Goal: Task Accomplishment & Management: Manage account settings

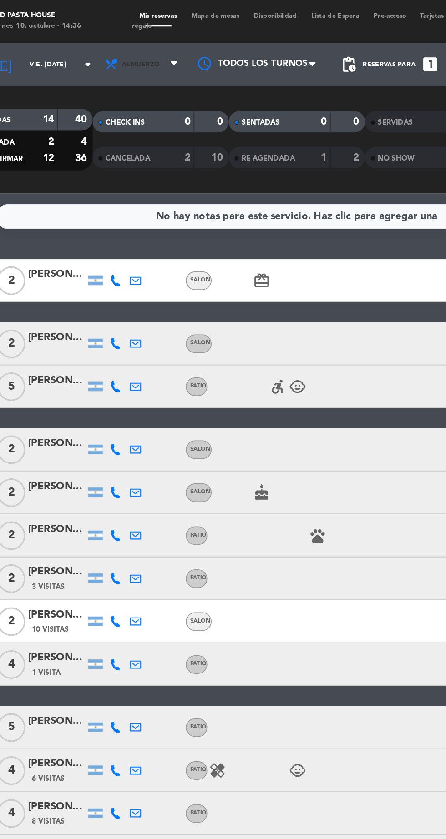
click at [115, 41] on span "Almuerzo" at bounding box center [124, 41] width 24 height 5
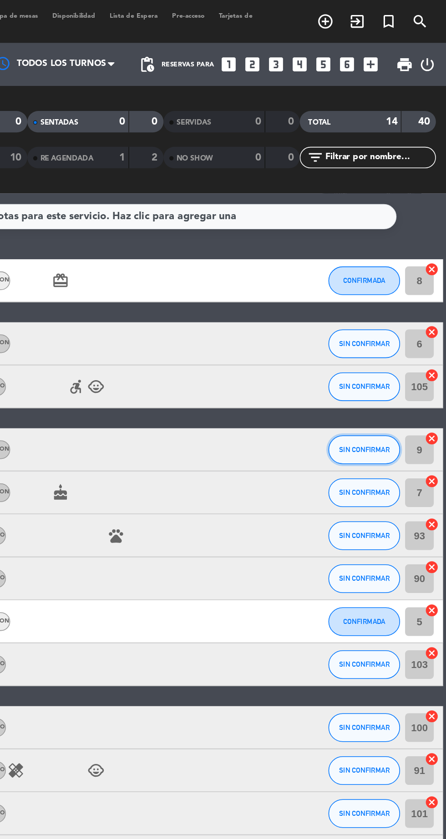
click at [397, 276] on button "SIN CONFIRMAR" at bounding box center [393, 285] width 45 height 18
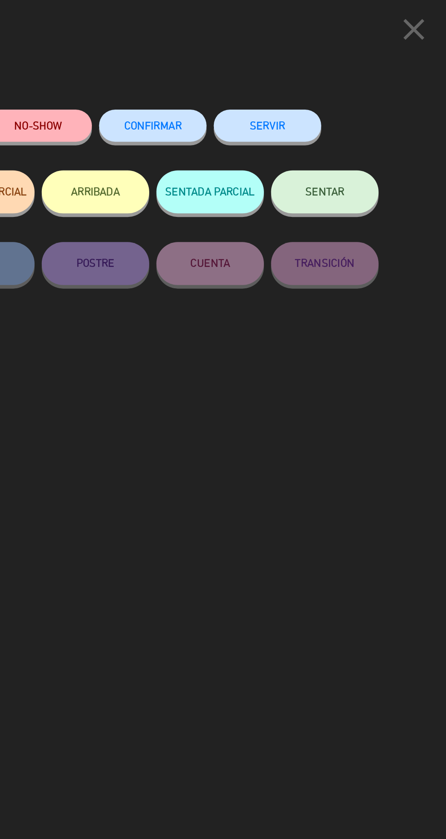
click at [196, 84] on button "NO-SHOW" at bounding box center [186, 80] width 68 height 20
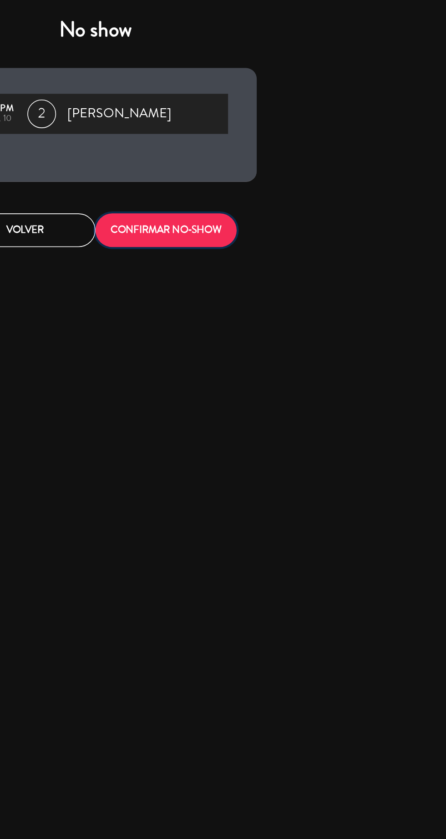
click at [271, 155] on button "CONFIRMAR NO-SHOW" at bounding box center [268, 145] width 90 height 21
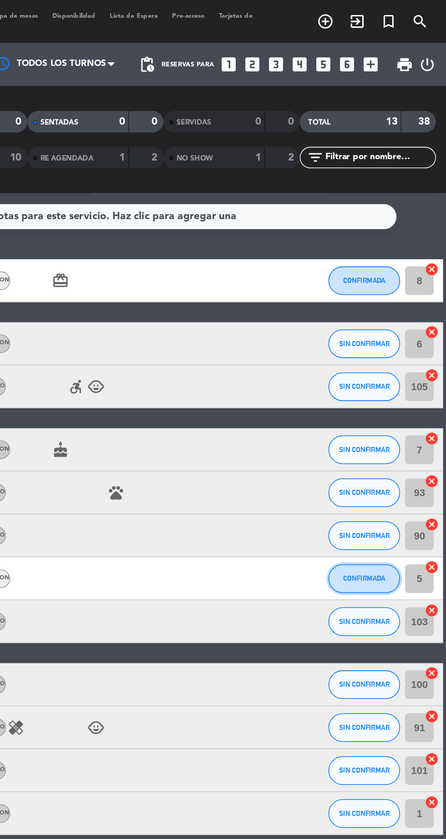
click at [391, 367] on span "CONFIRMADA" at bounding box center [393, 367] width 27 height 5
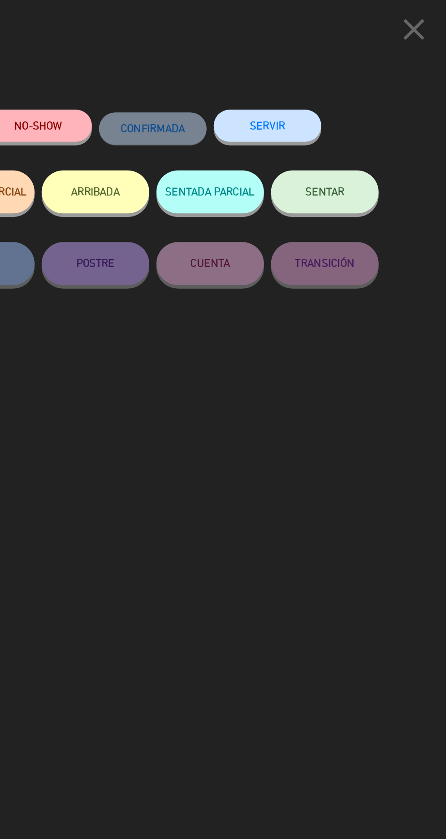
click at [186, 79] on button "NO-SHOW" at bounding box center [186, 80] width 68 height 20
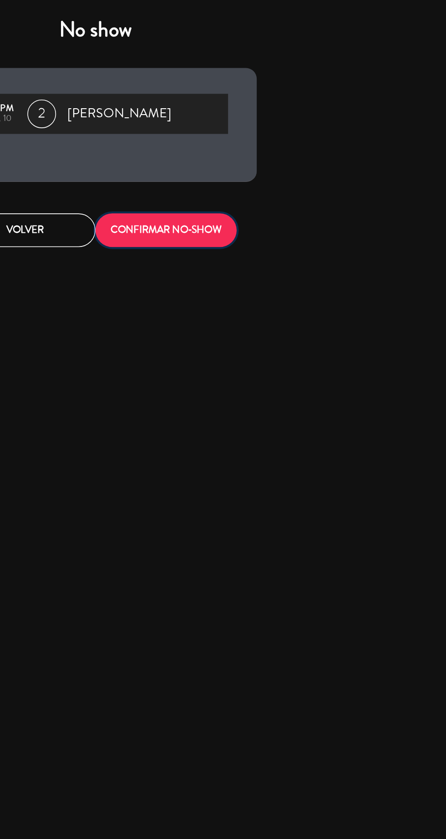
click at [296, 154] on button "CONFIRMAR NO-SHOW" at bounding box center [268, 145] width 90 height 21
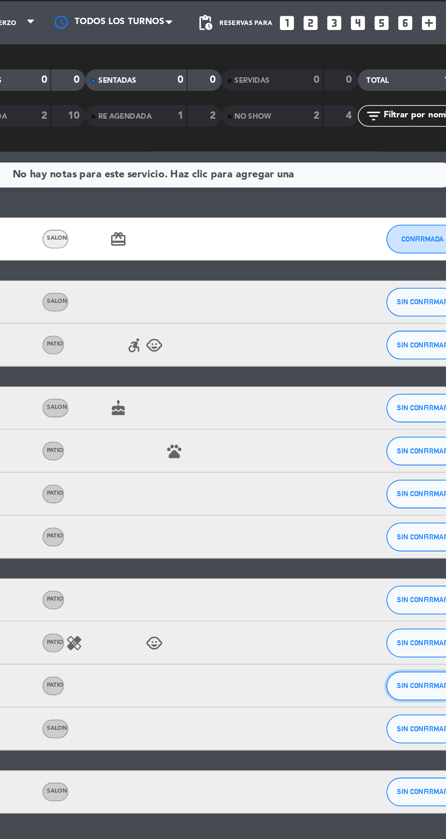
click at [393, 461] on span "SIN CONFIRMAR" at bounding box center [393, 461] width 32 height 5
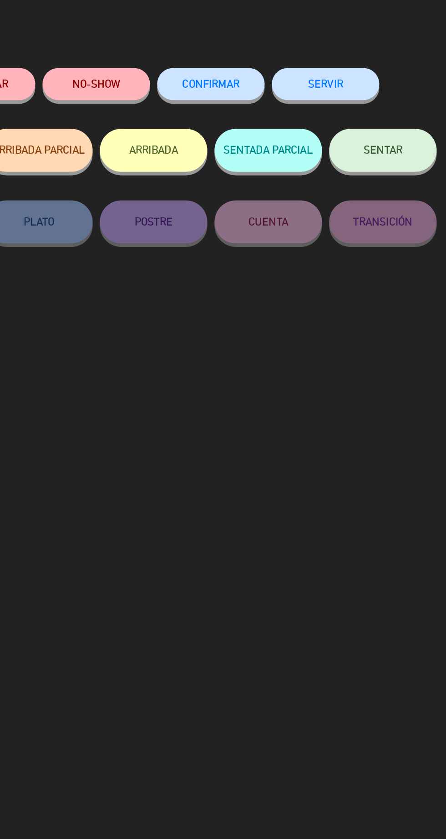
click at [185, 70] on div "NO-SHOW" at bounding box center [186, 89] width 68 height 39
click at [189, 82] on button "NO-SHOW" at bounding box center [186, 80] width 68 height 20
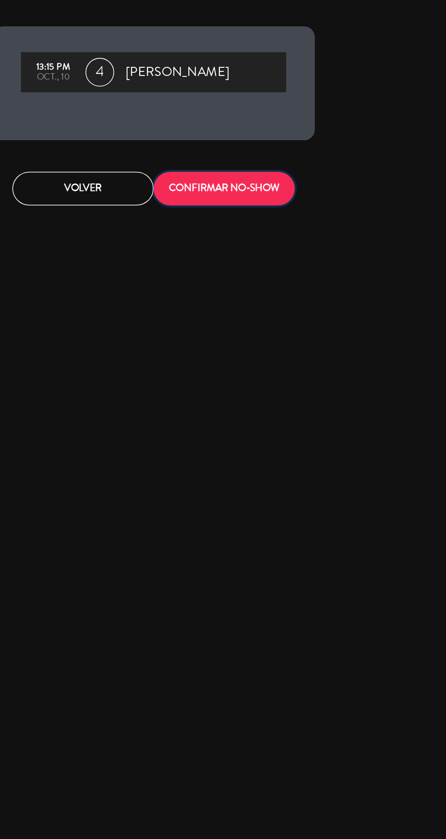
click at [286, 154] on button "CONFIRMAR NO-SHOW" at bounding box center [268, 145] width 90 height 21
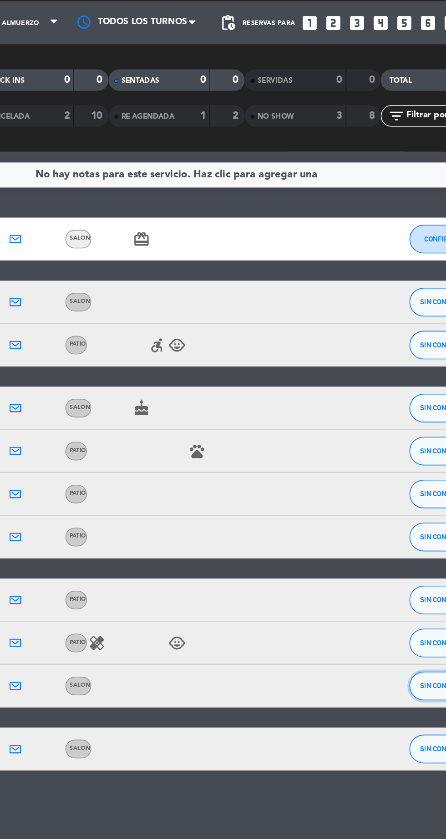
click at [377, 462] on span "SIN CONFIRMAR" at bounding box center [393, 461] width 32 height 5
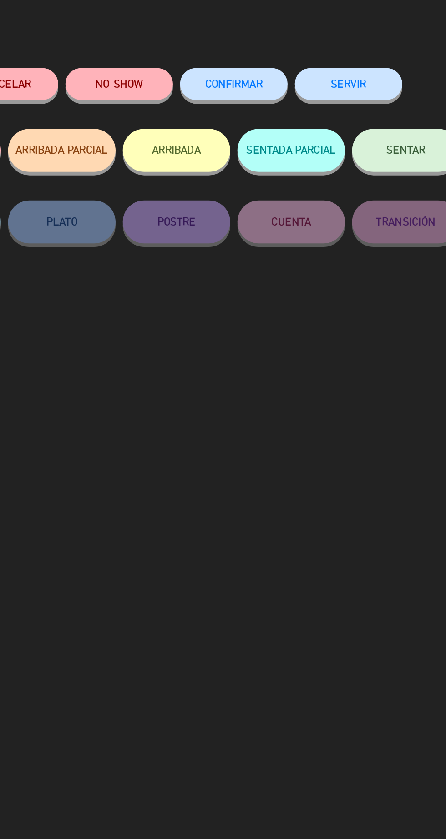
click at [198, 83] on button "NO-SHOW" at bounding box center [186, 80] width 68 height 20
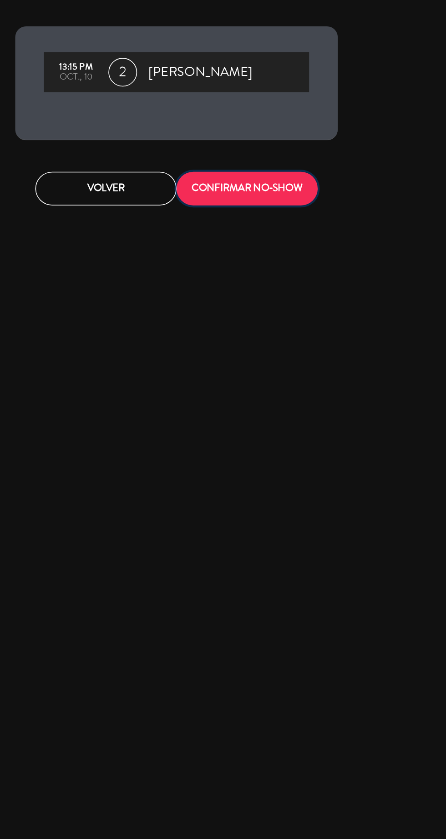
click at [285, 154] on button "CONFIRMAR NO-SHOW" at bounding box center [268, 145] width 90 height 21
